Goal: Check status

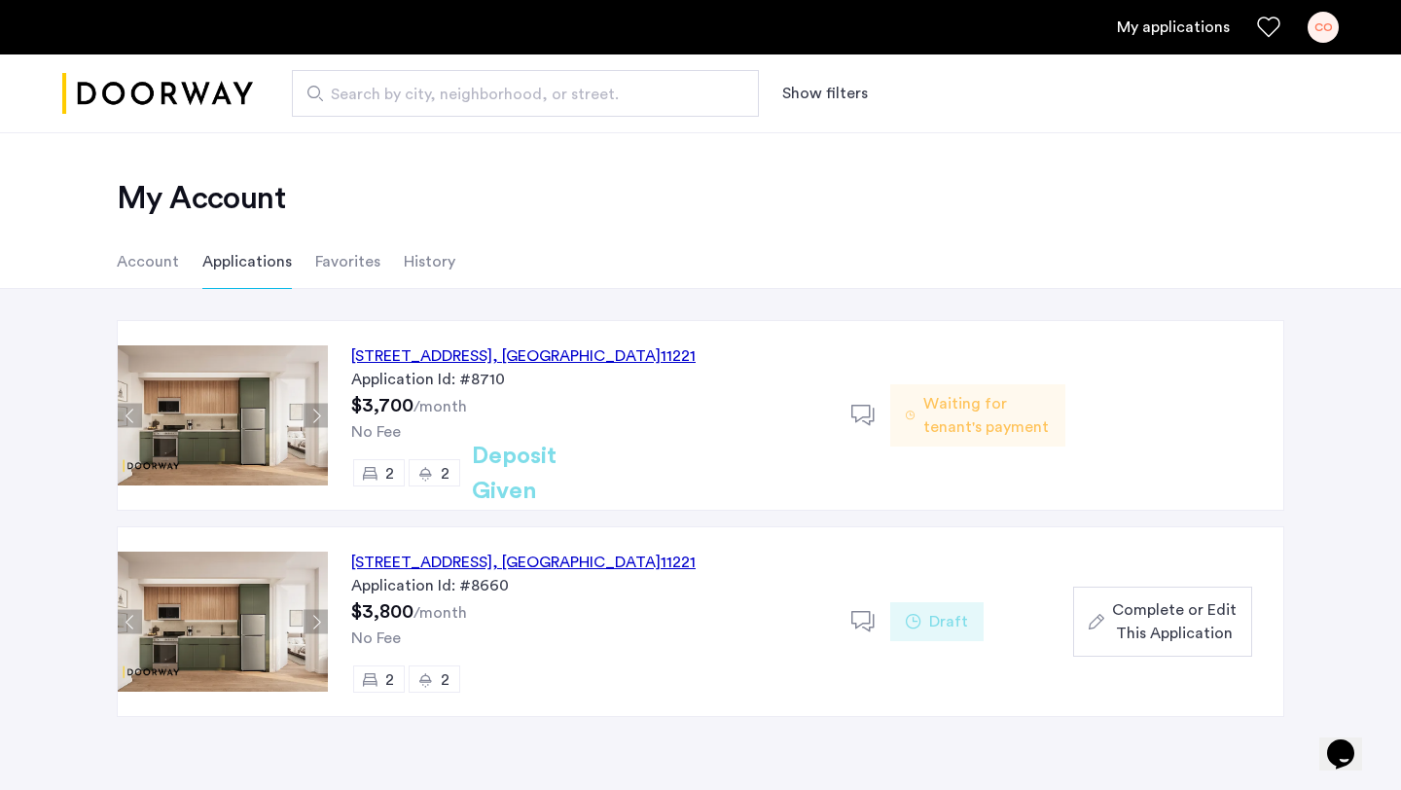
click at [952, 404] on span "Waiting for tenant's payment" at bounding box center [986, 415] width 126 height 47
click at [943, 392] on span "Waiting for tenant's payment" at bounding box center [986, 415] width 126 height 47
click at [627, 359] on div "972 Bushwick Avenue, Unit 6B, Brooklyn , NY 11221" at bounding box center [523, 355] width 344 height 23
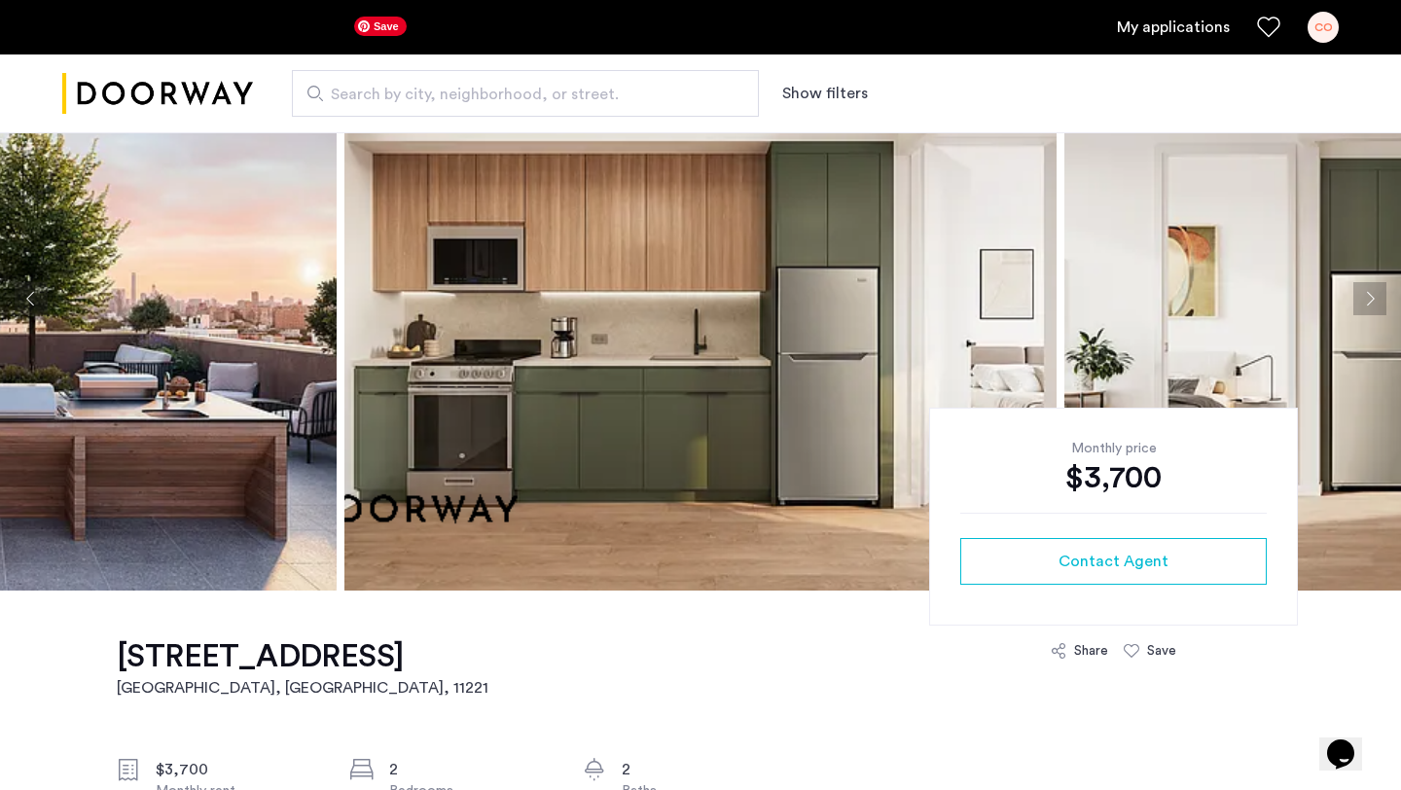
scroll to position [149, 0]
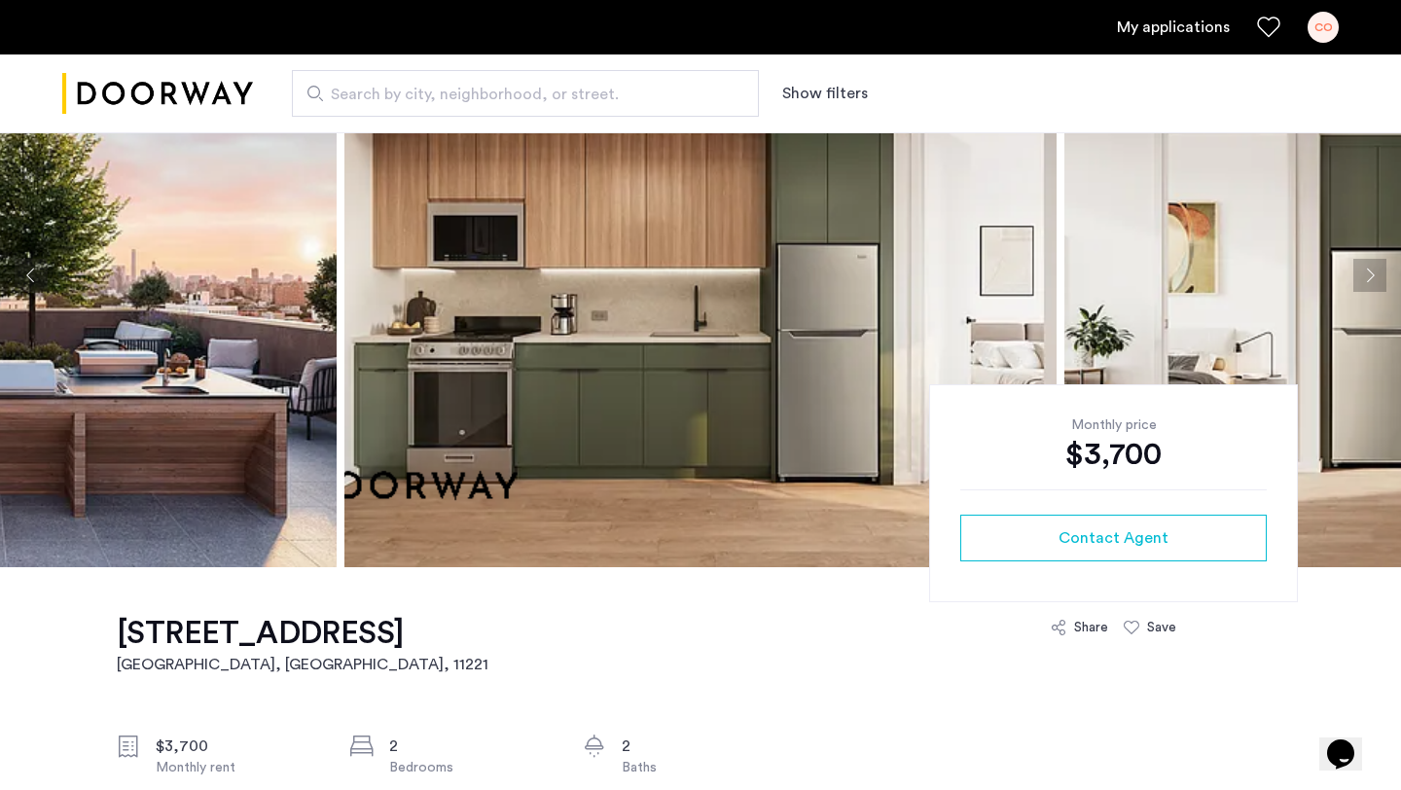
click at [1145, 28] on link "My applications" at bounding box center [1173, 27] width 113 height 23
